Goal: Navigation & Orientation: Find specific page/section

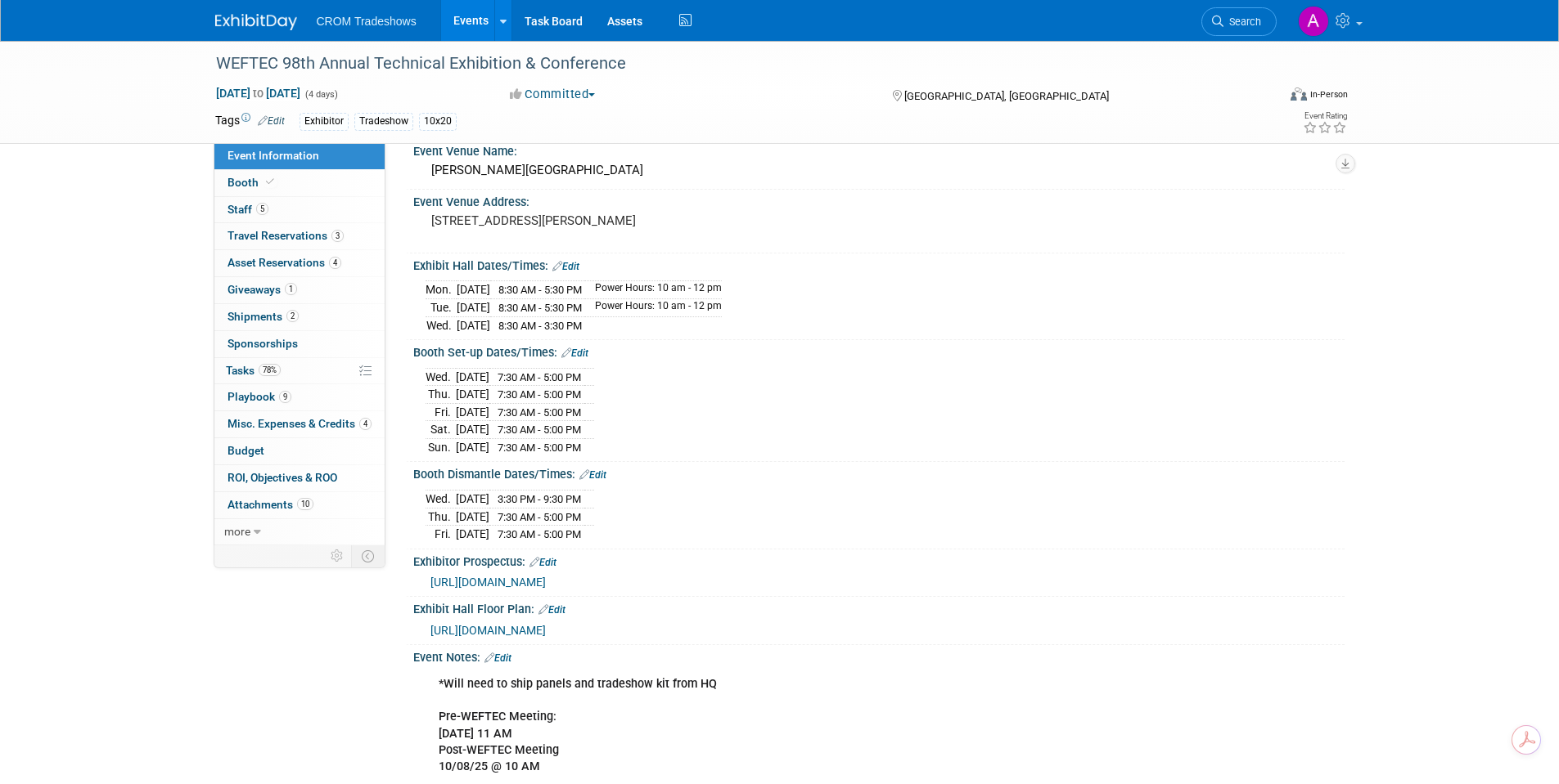
scroll to position [245, 0]
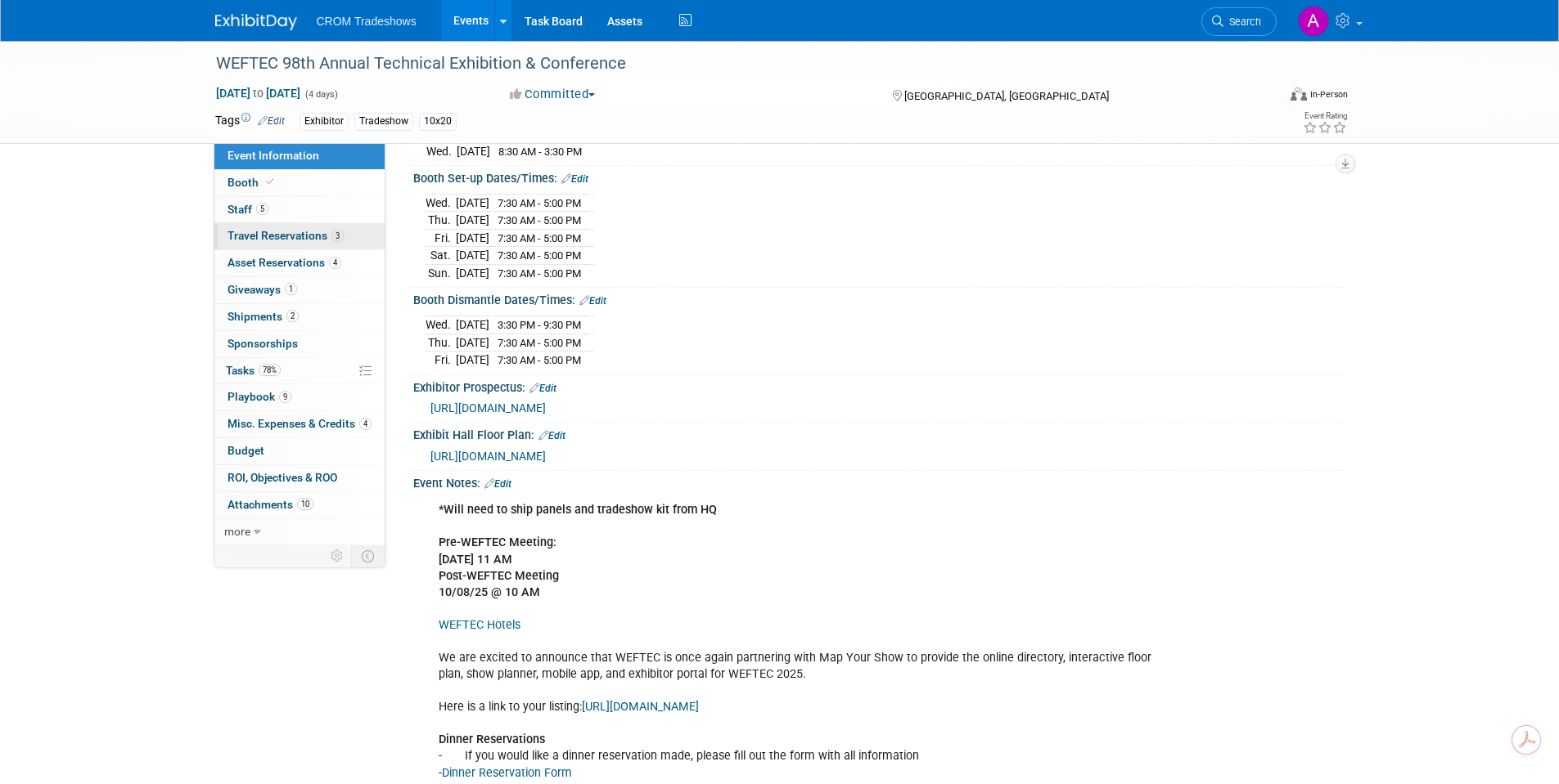
click at [294, 235] on span "Travel Reservations 3" at bounding box center [285, 236] width 116 height 13
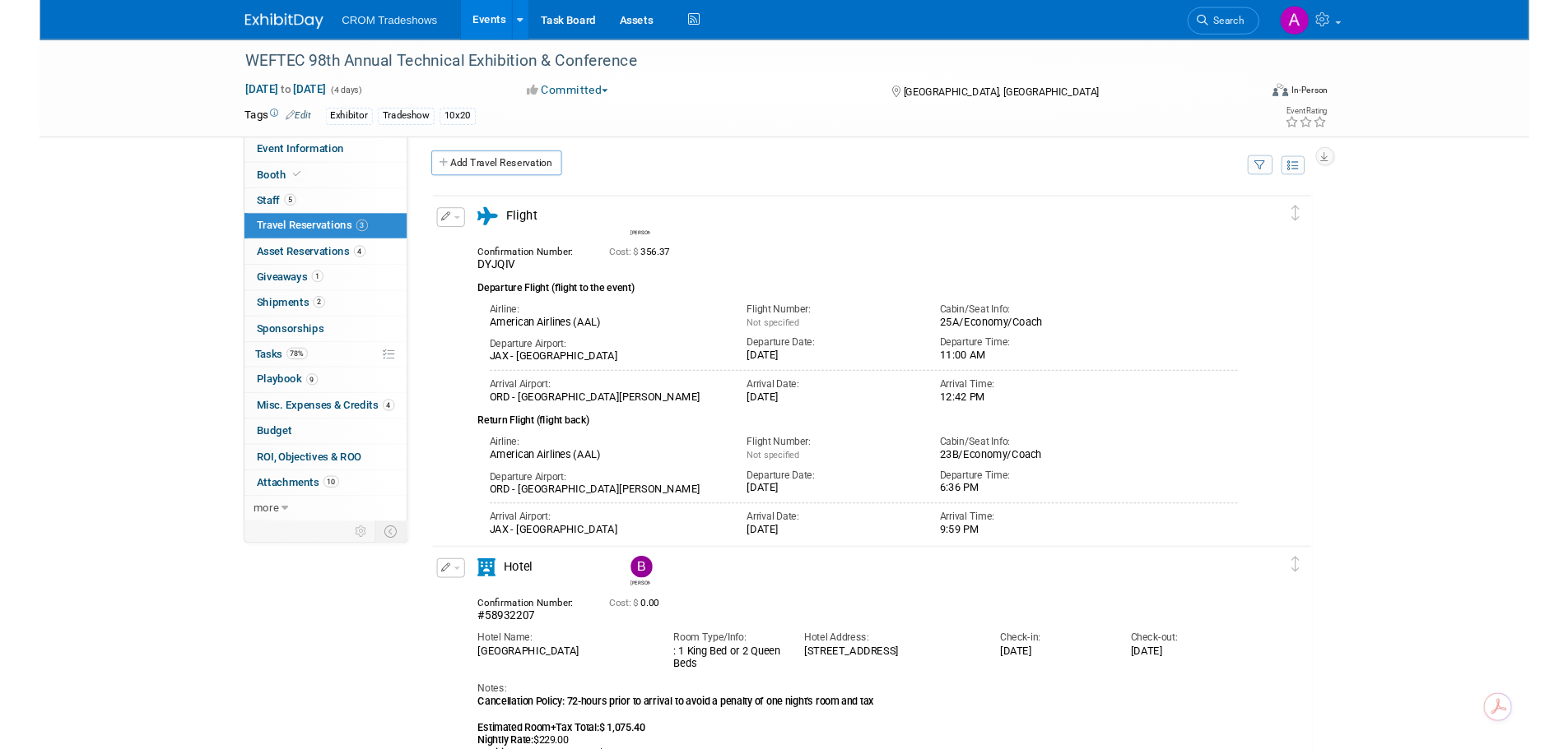
scroll to position [0, 0]
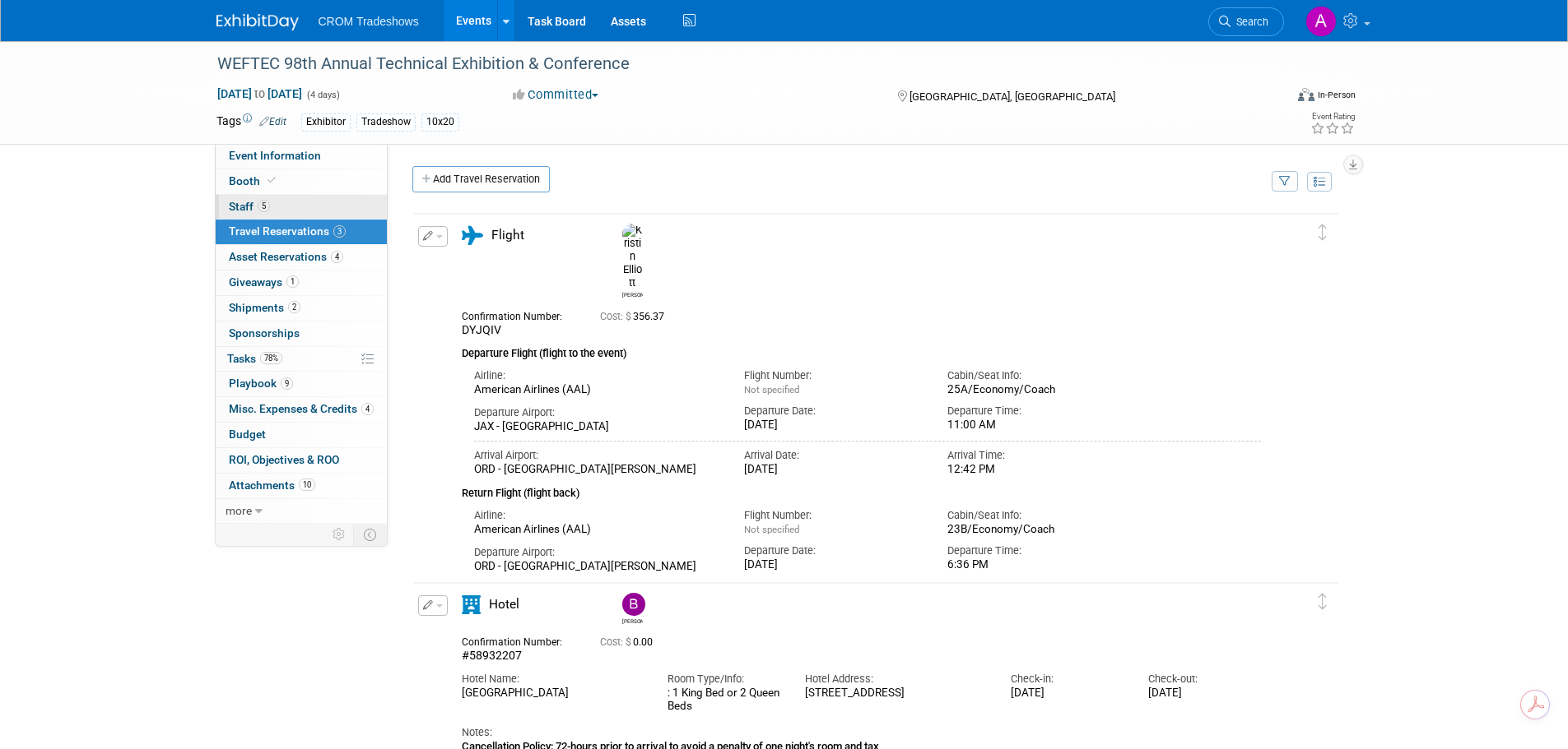
click at [242, 205] on span "Staff 5" at bounding box center [249, 206] width 41 height 13
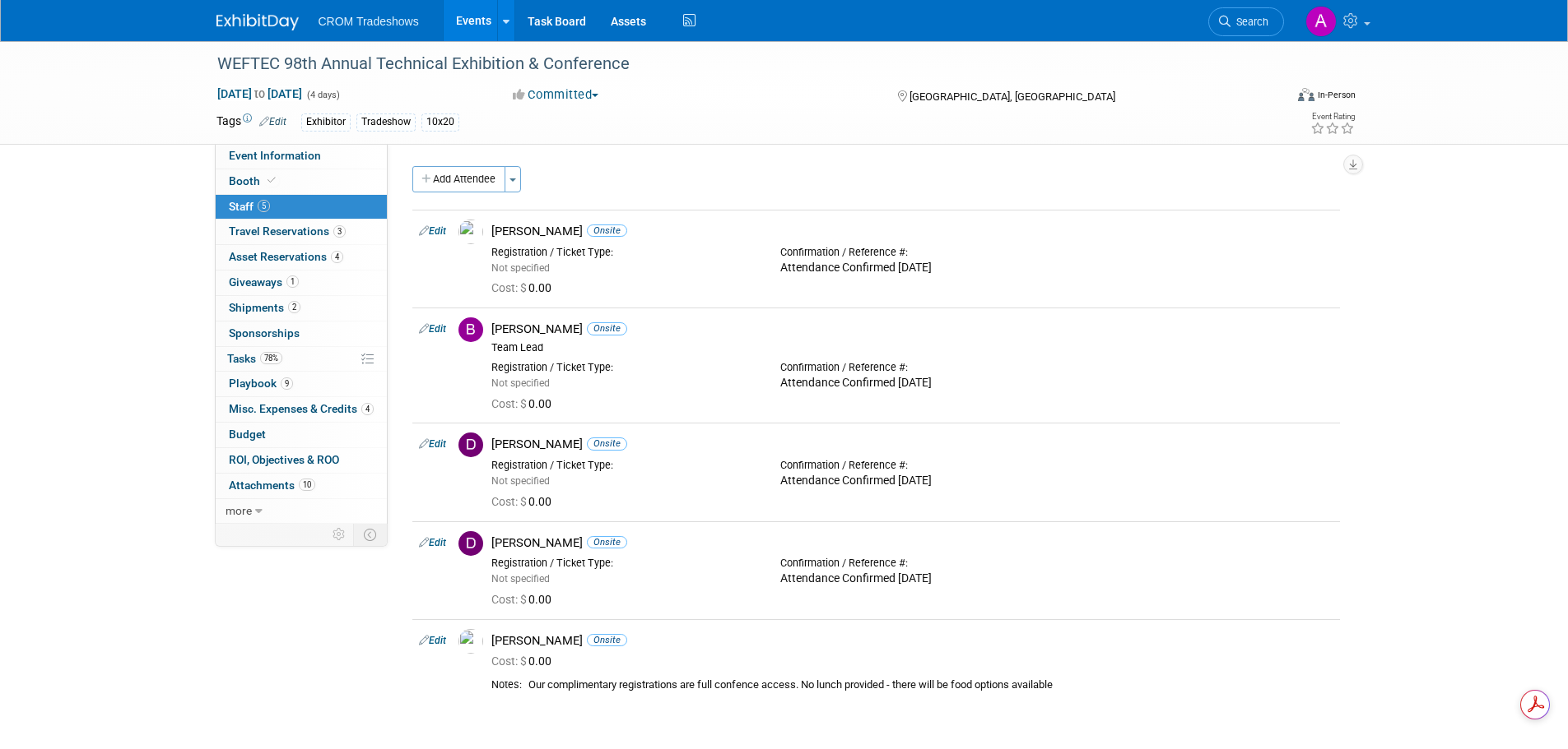
click at [470, 19] on link "Events" at bounding box center [473, 20] width 60 height 41
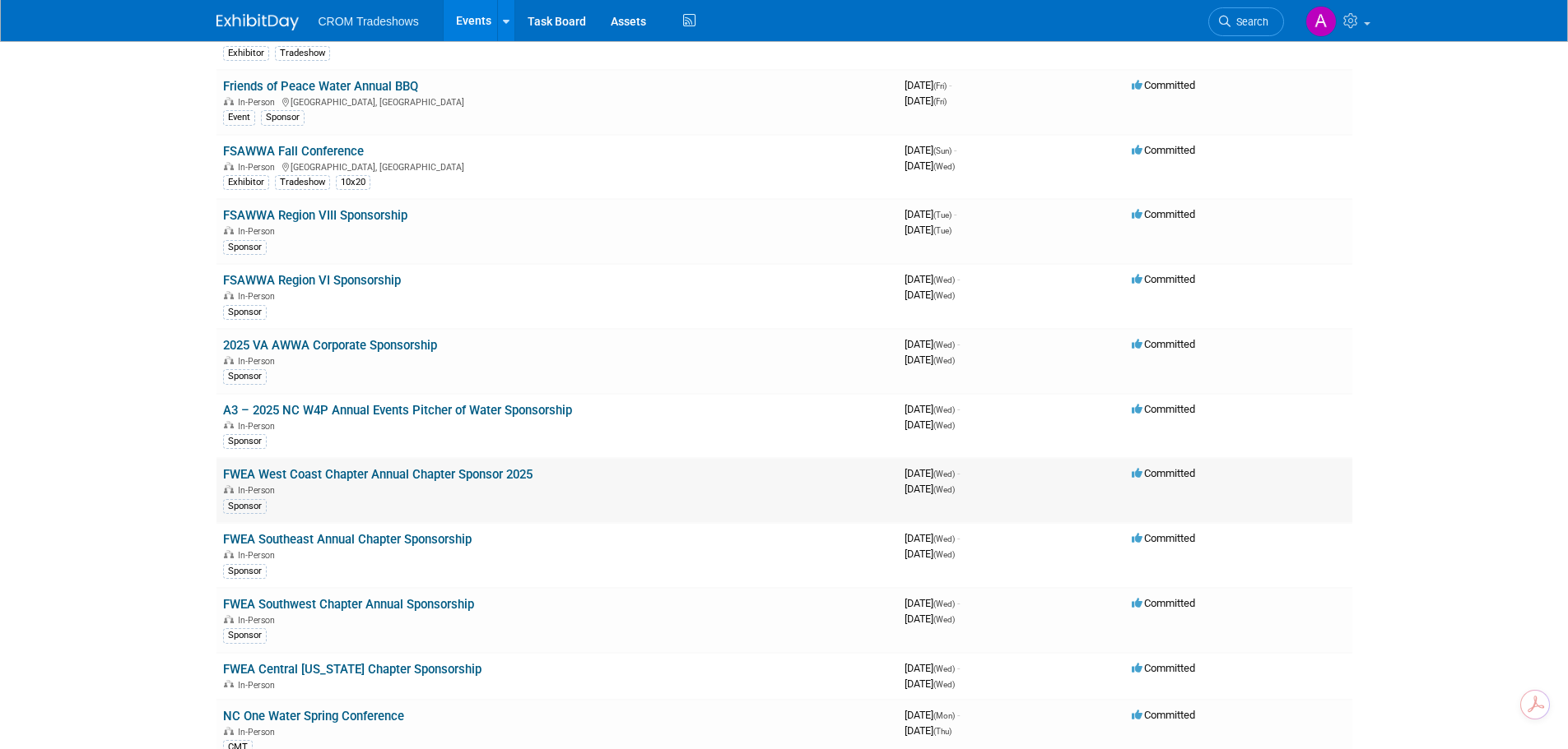
scroll to position [621, 0]
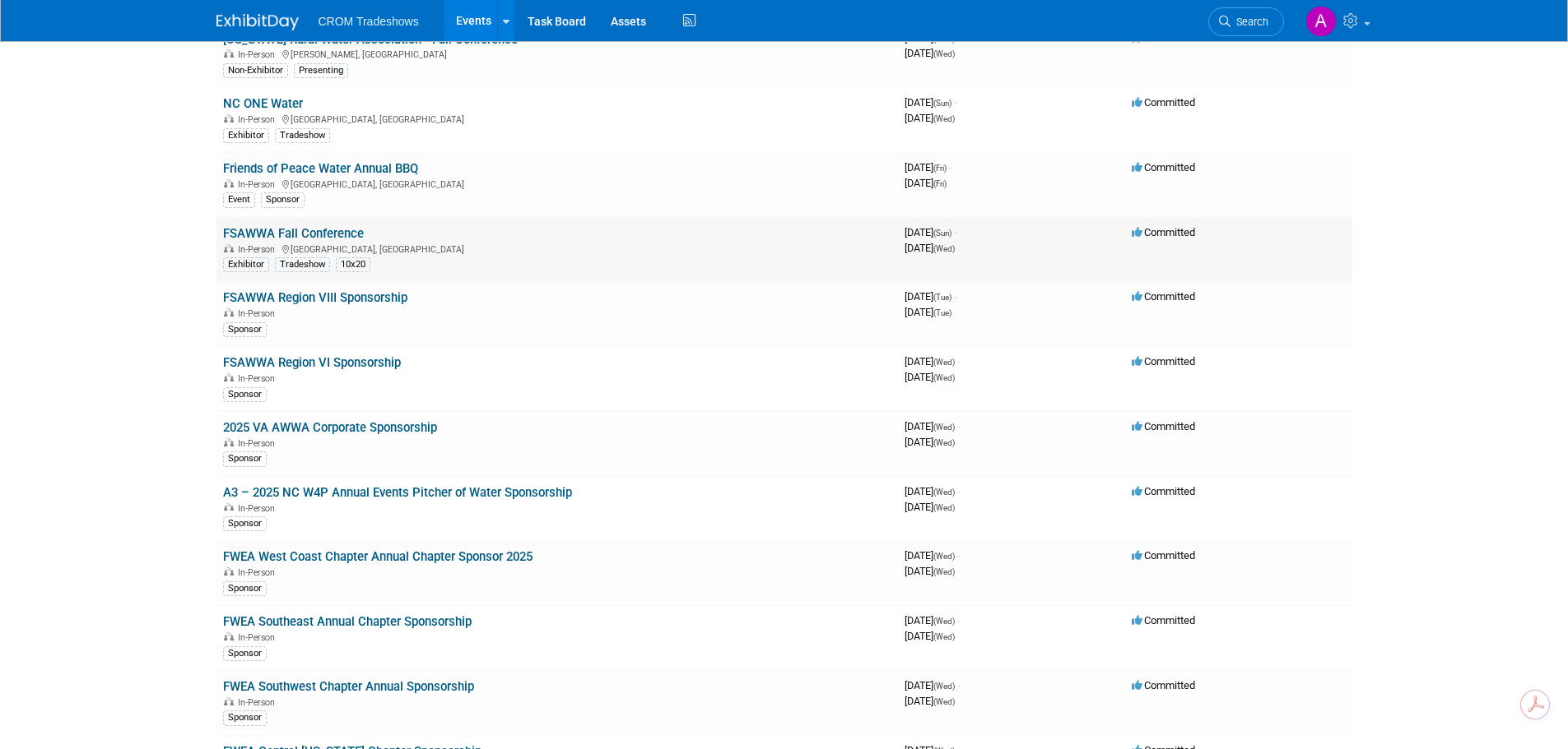
click at [311, 232] on link "FSAWWA Fall Conference" at bounding box center [293, 233] width 141 height 14
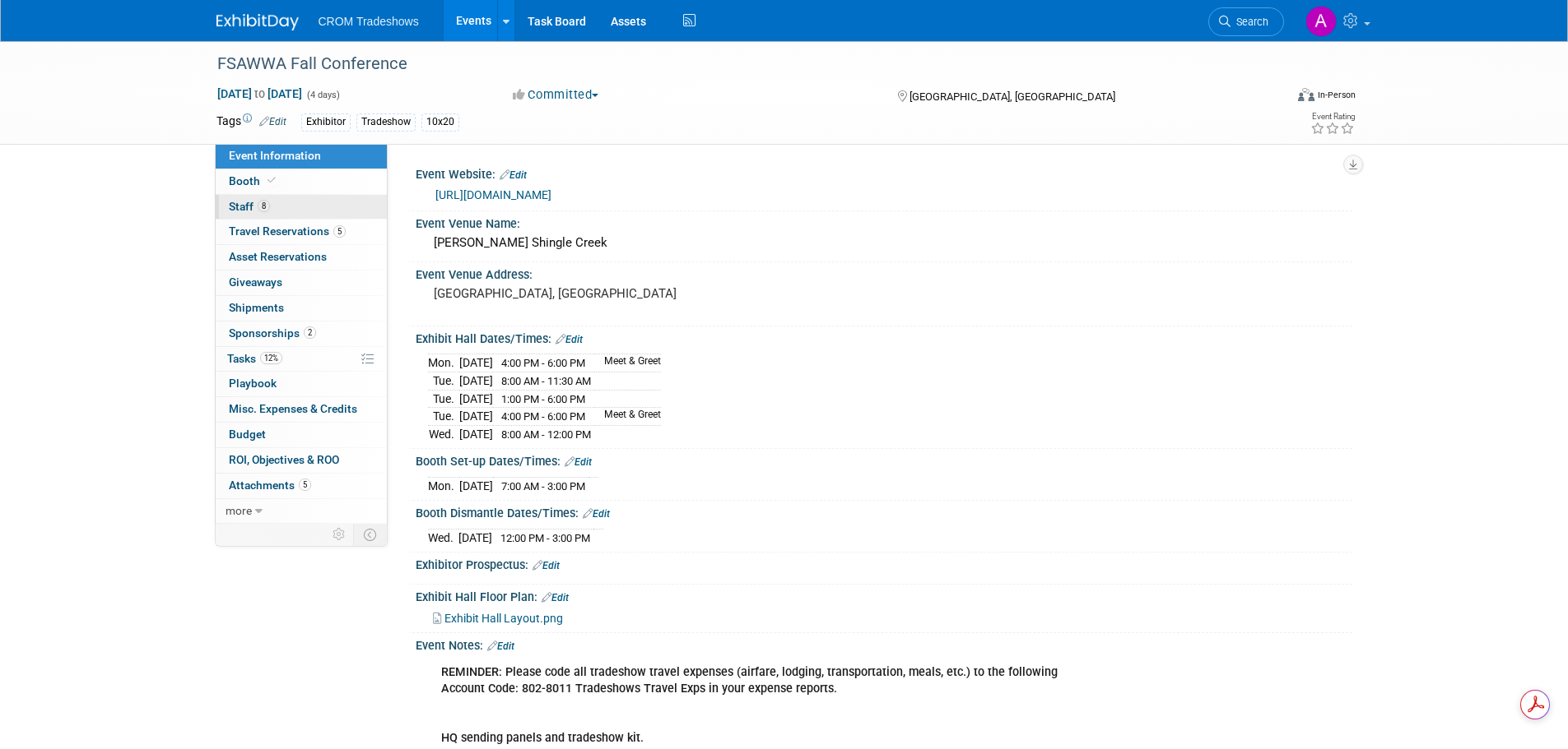
click at [228, 205] on link "8 Staff 8" at bounding box center [302, 207] width 172 height 25
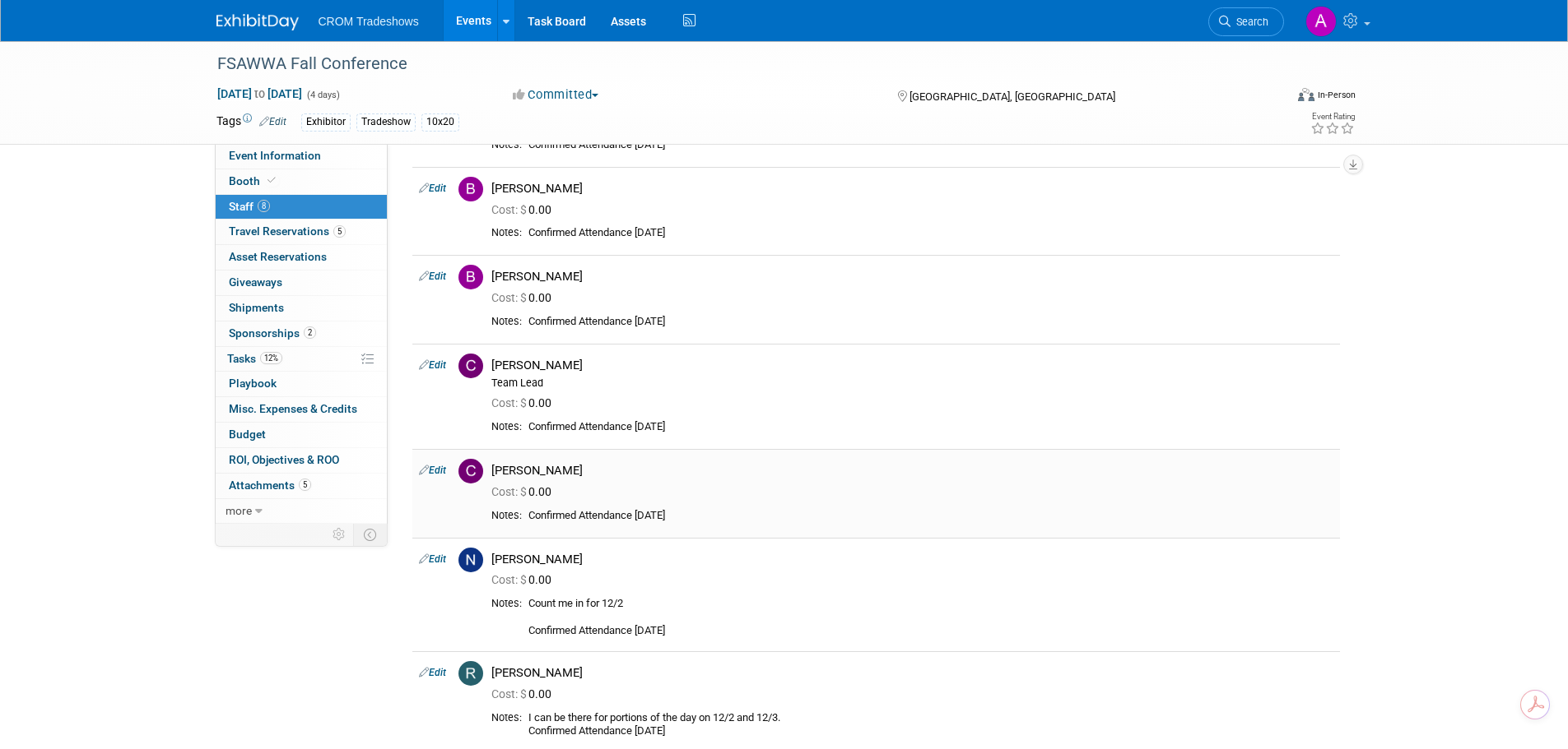
scroll to position [165, 0]
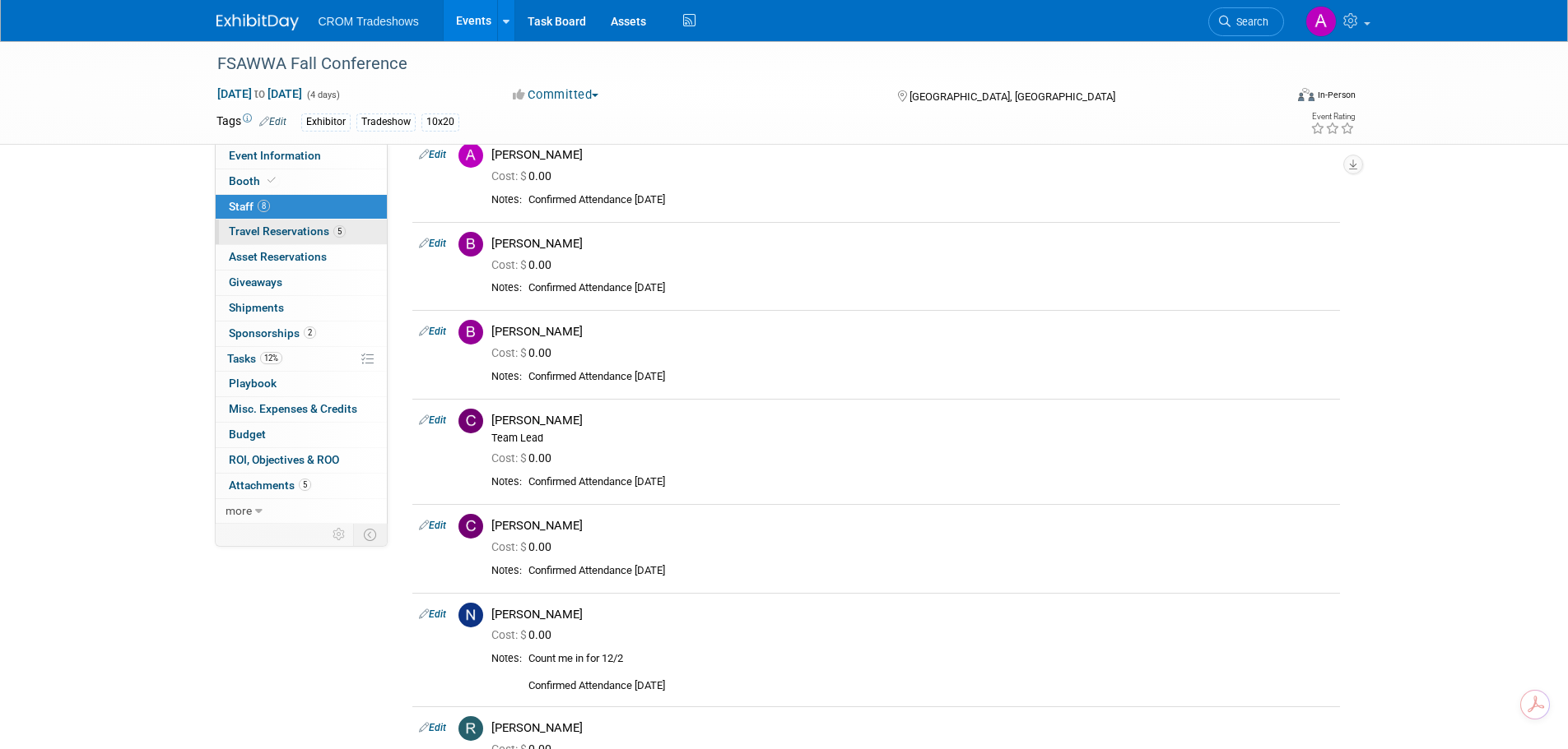
click at [301, 229] on span "Travel Reservations 5" at bounding box center [286, 231] width 117 height 13
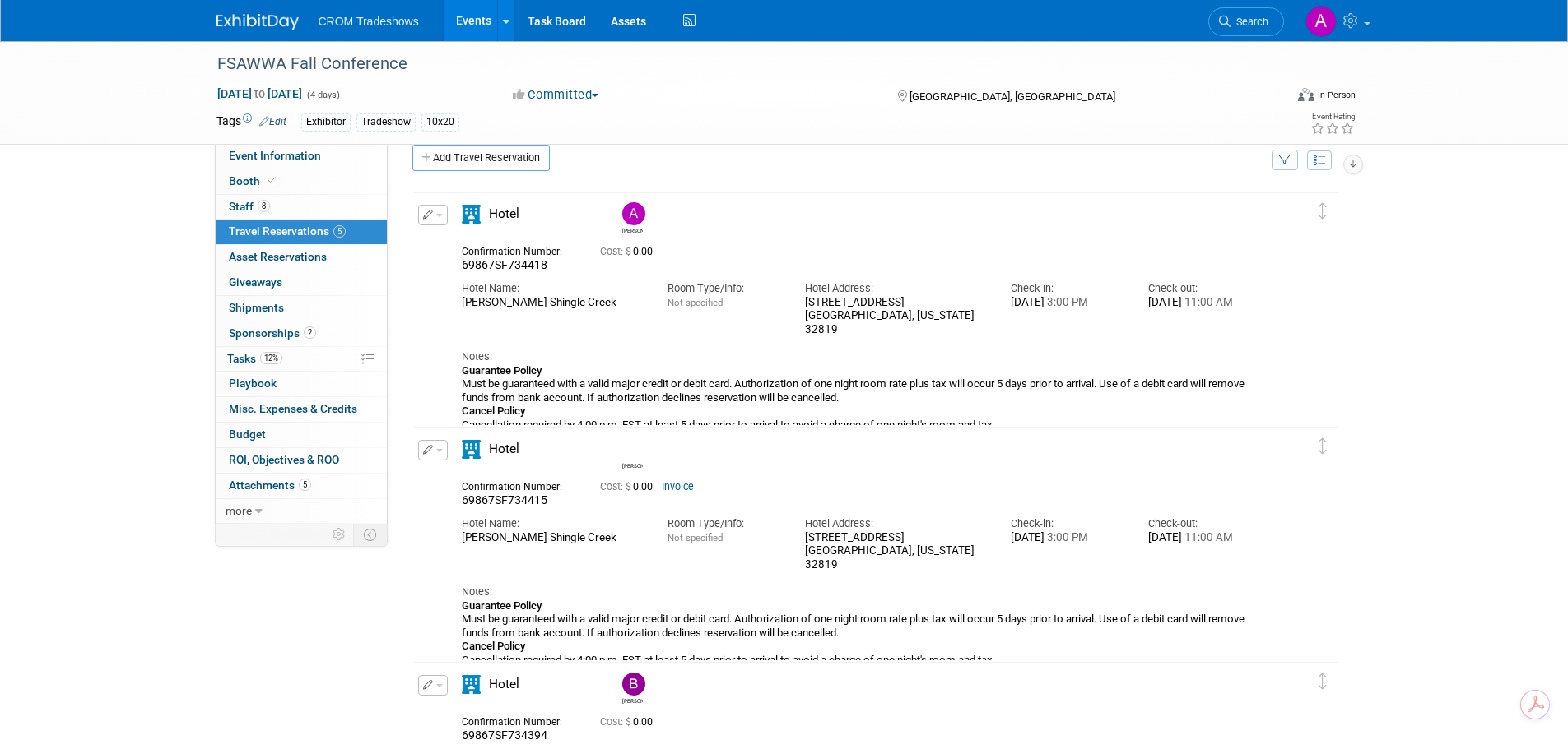
scroll to position [0, 0]
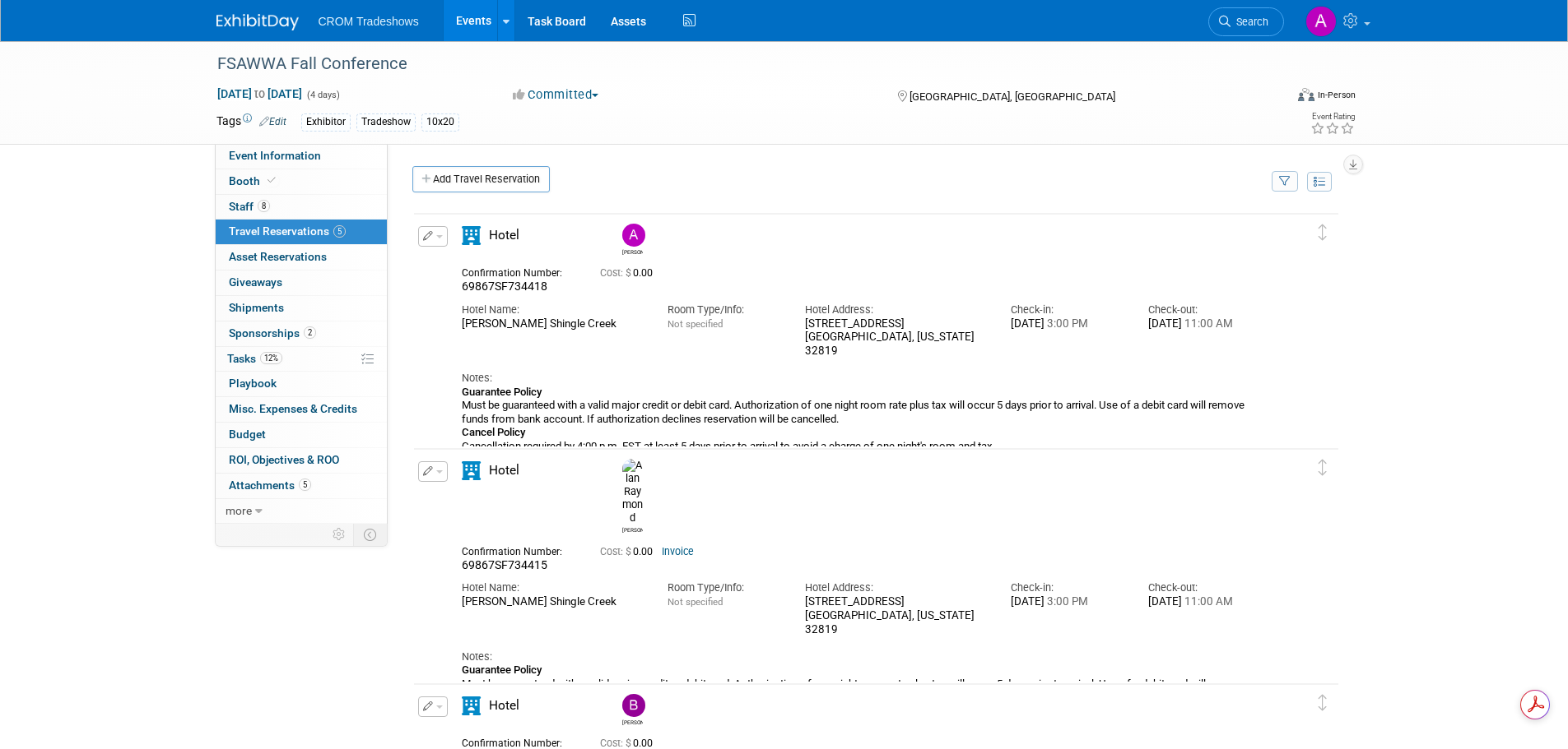
click at [274, 327] on span "Sponsorships 2" at bounding box center [272, 334] width 87 height 13
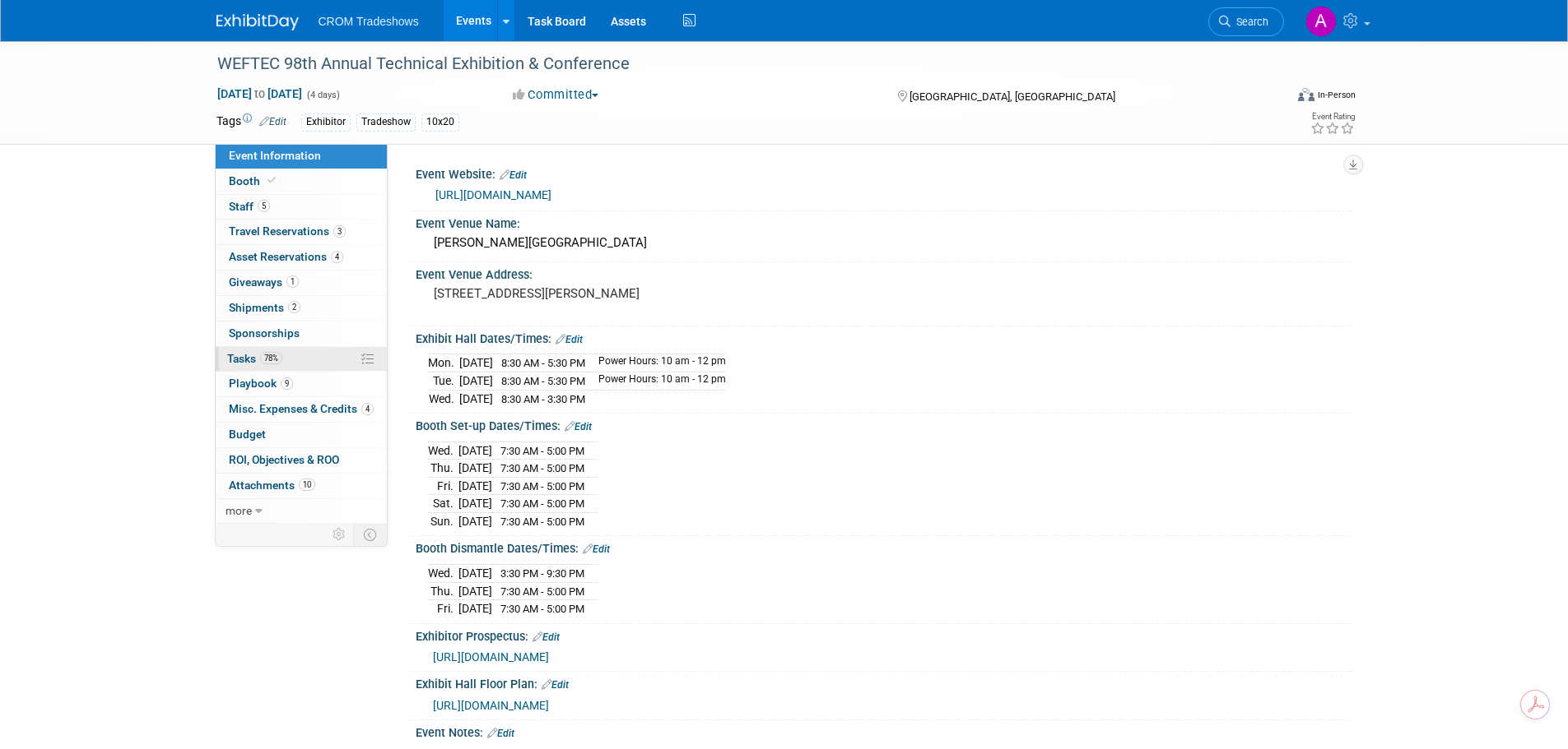
click at [331, 360] on link "78% Tasks 78%" at bounding box center [302, 360] width 172 height 25
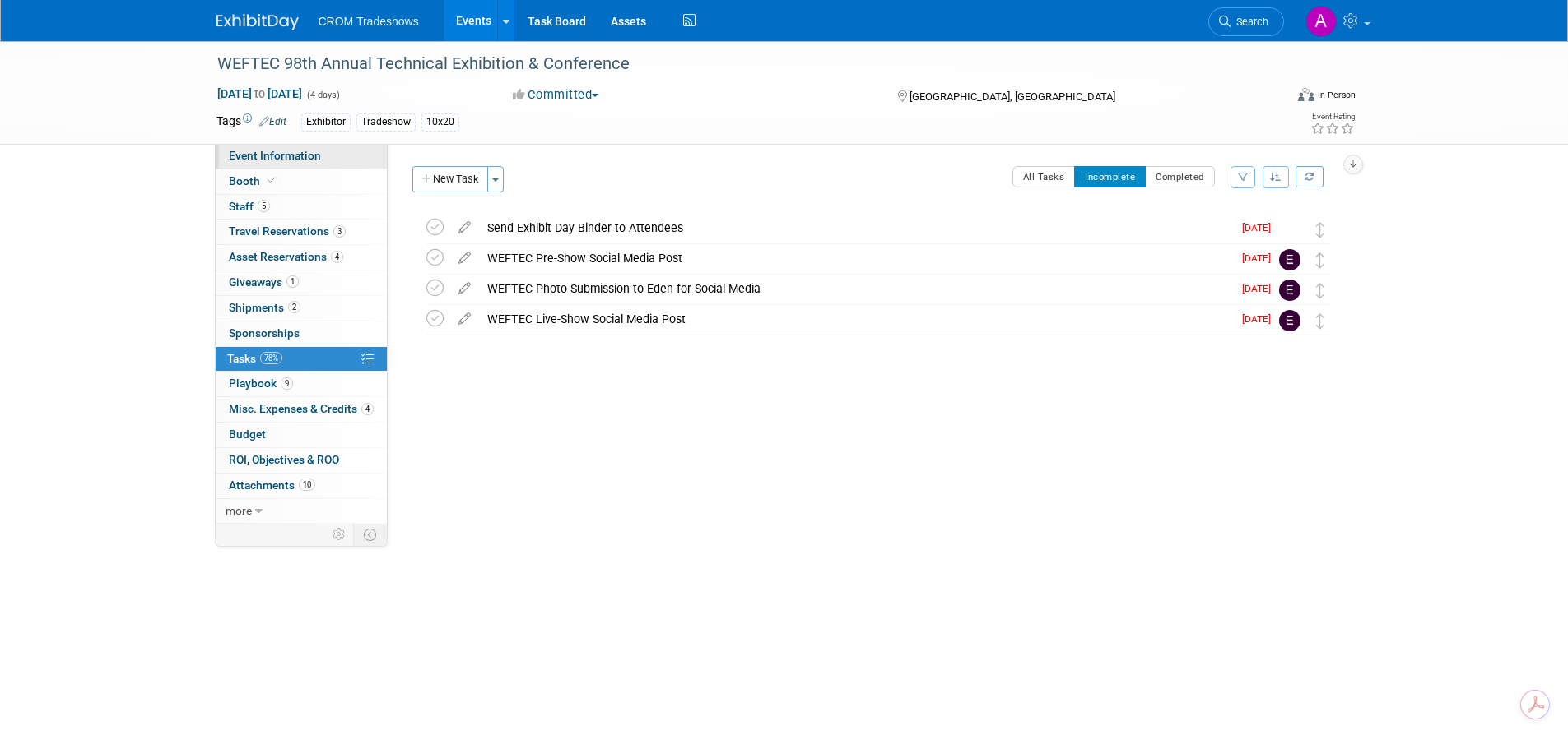
click at [286, 151] on span "Event Information" at bounding box center [275, 155] width 93 height 13
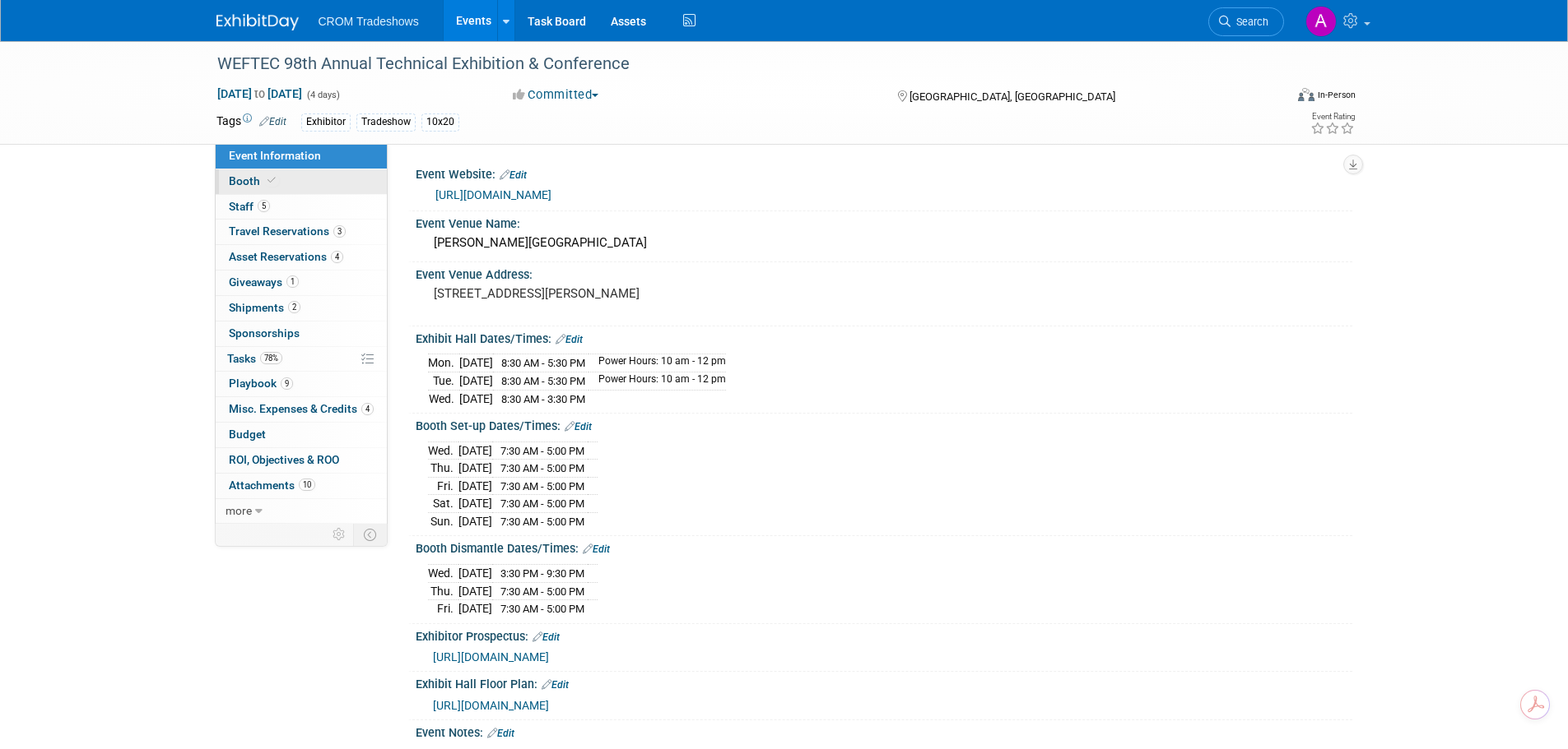
click at [239, 176] on span "Booth" at bounding box center [254, 181] width 50 height 13
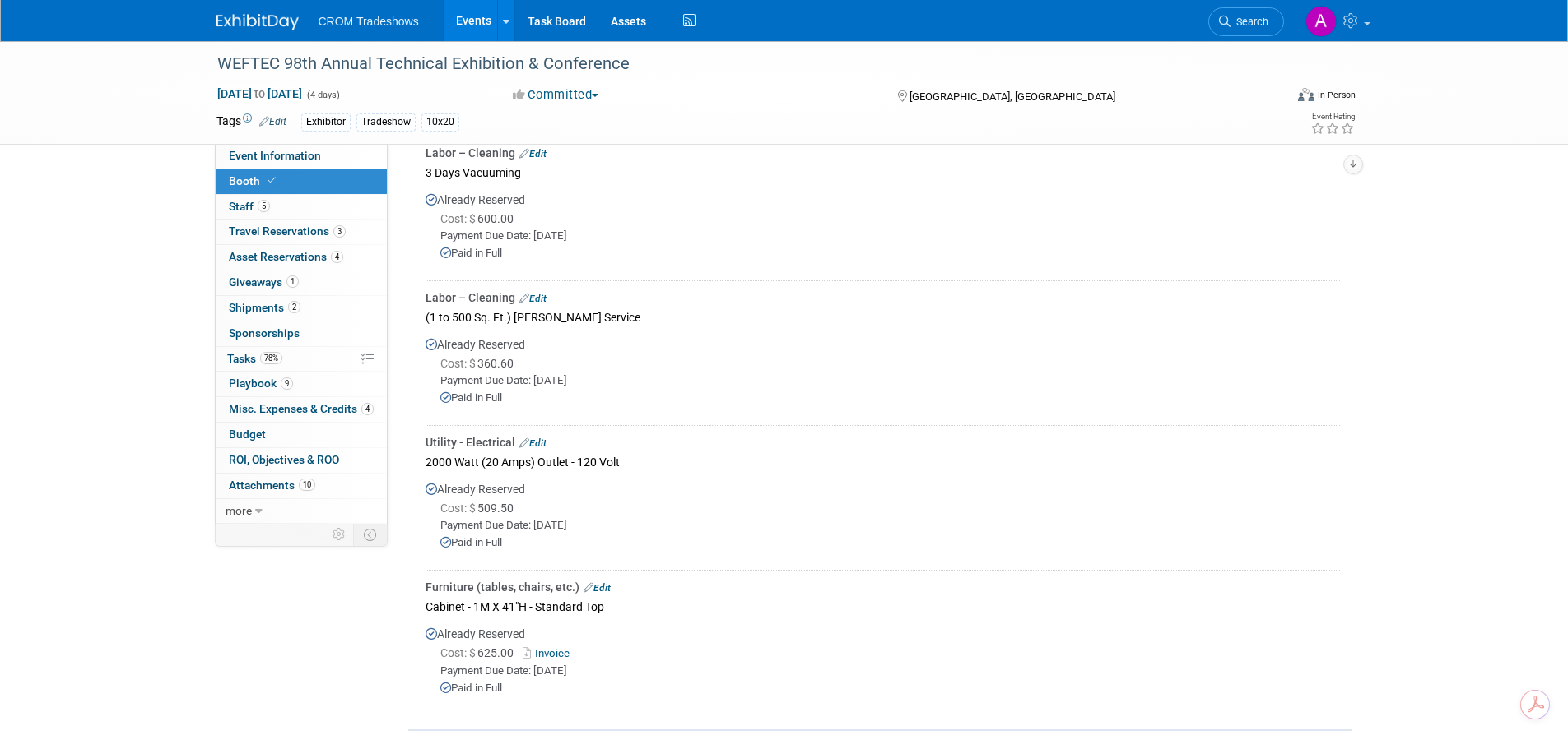
scroll to position [983, 0]
